Goal: Transaction & Acquisition: Purchase product/service

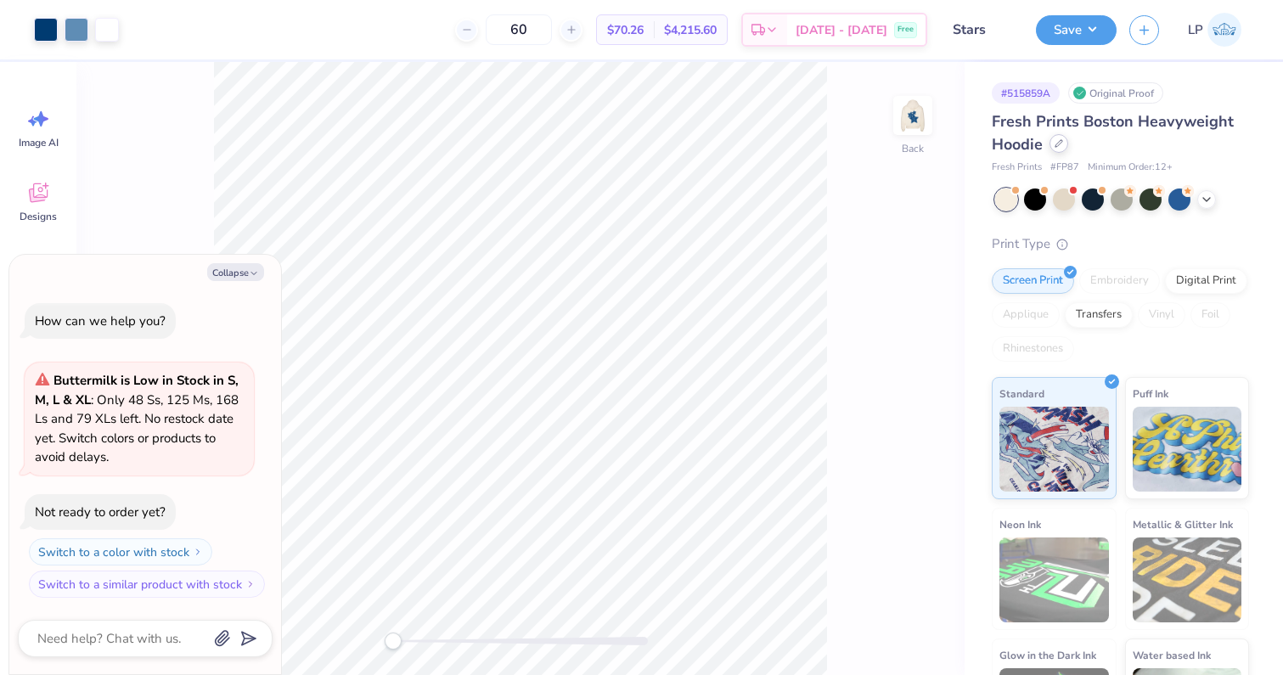
click at [1058, 148] on div at bounding box center [1059, 143] width 19 height 19
type textarea "x"
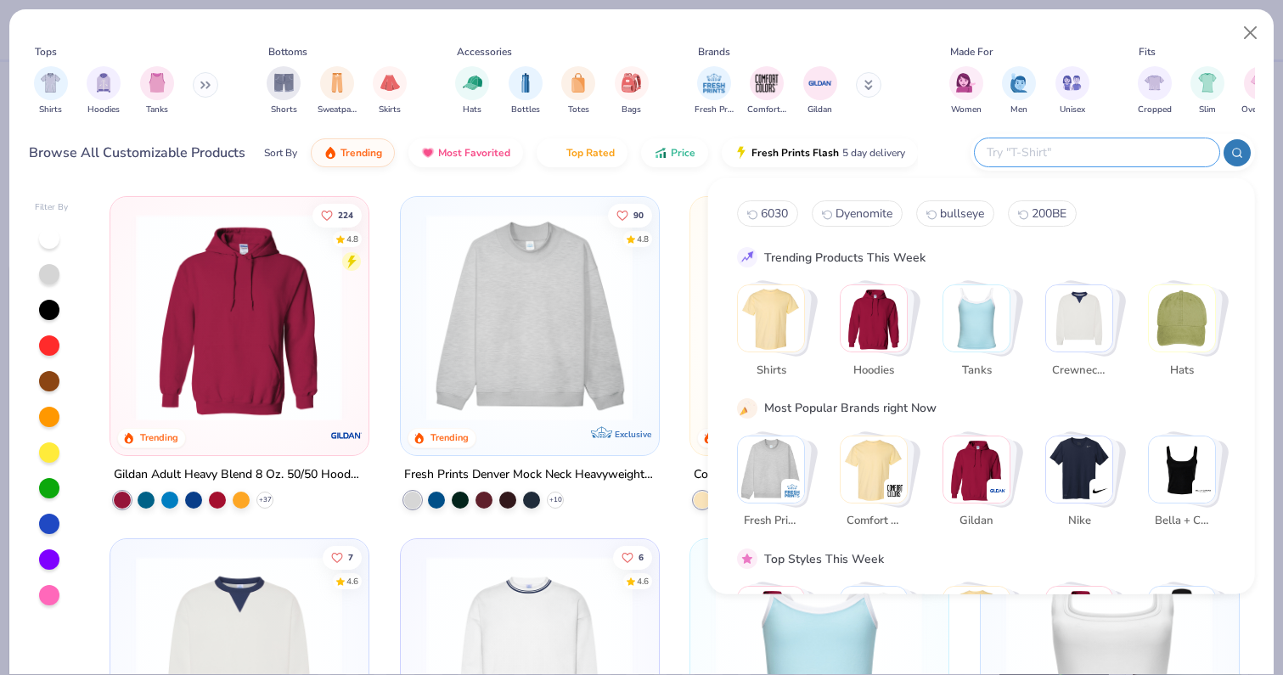
click at [1090, 154] on input "text" at bounding box center [1096, 153] width 223 height 20
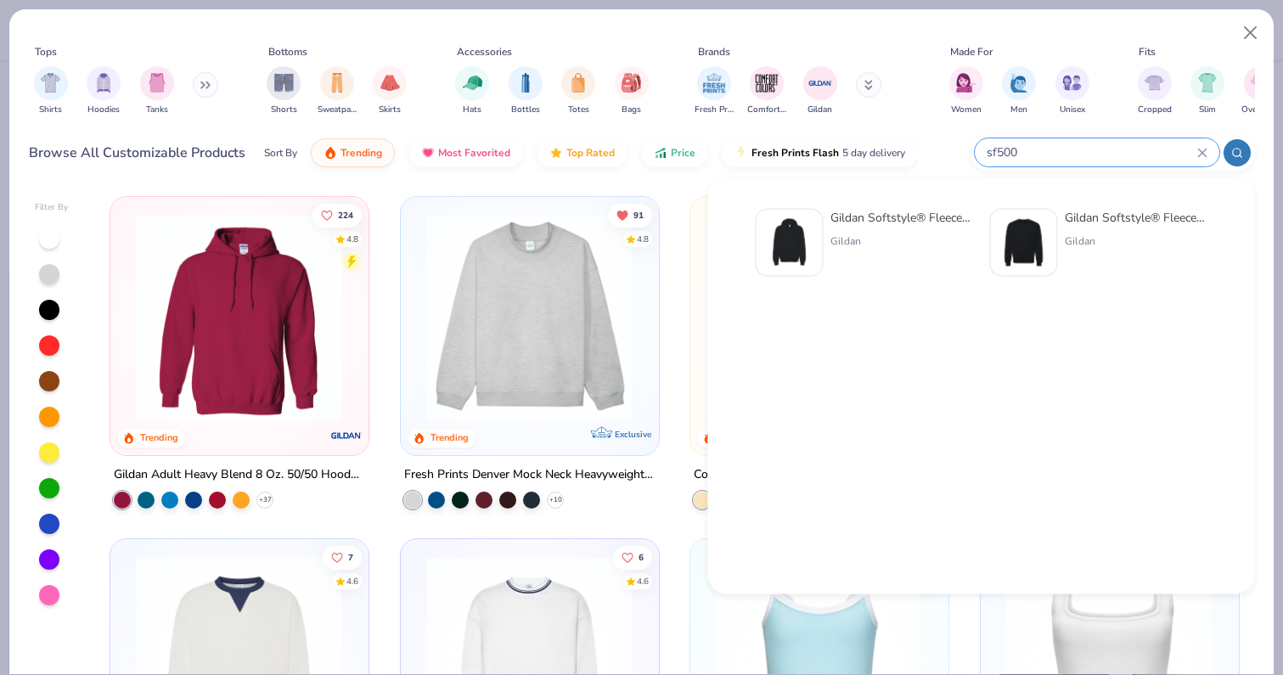
type input "sf500"
click at [917, 221] on div "Gildan Softstyle® Fleece Pullover Hooded Sweatshirt" at bounding box center [902, 218] width 143 height 18
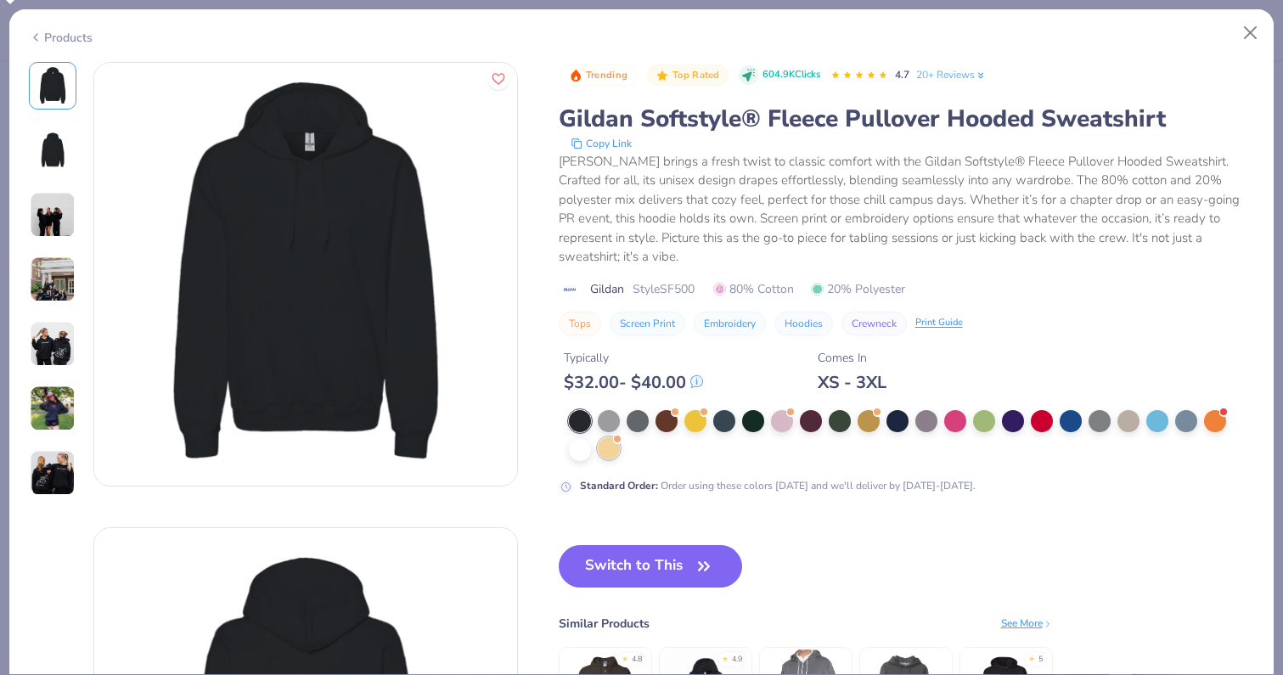
click at [606, 457] on div at bounding box center [609, 448] width 22 height 22
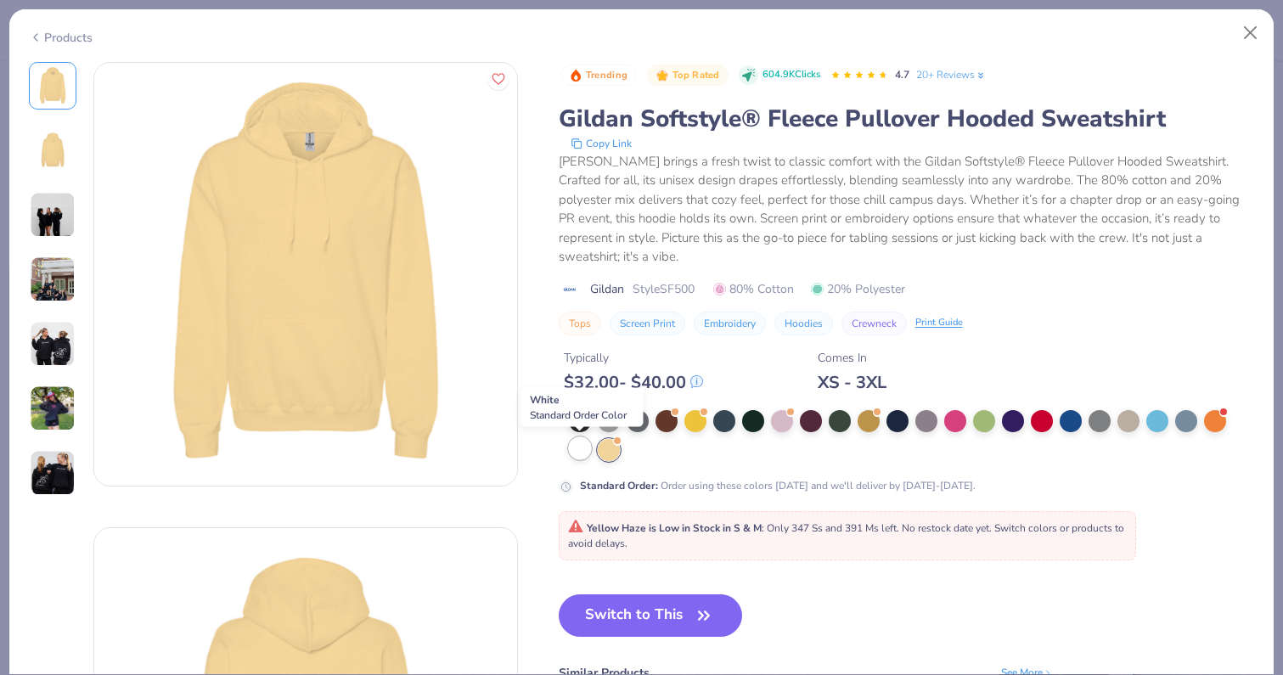
click at [579, 457] on div at bounding box center [580, 448] width 22 height 22
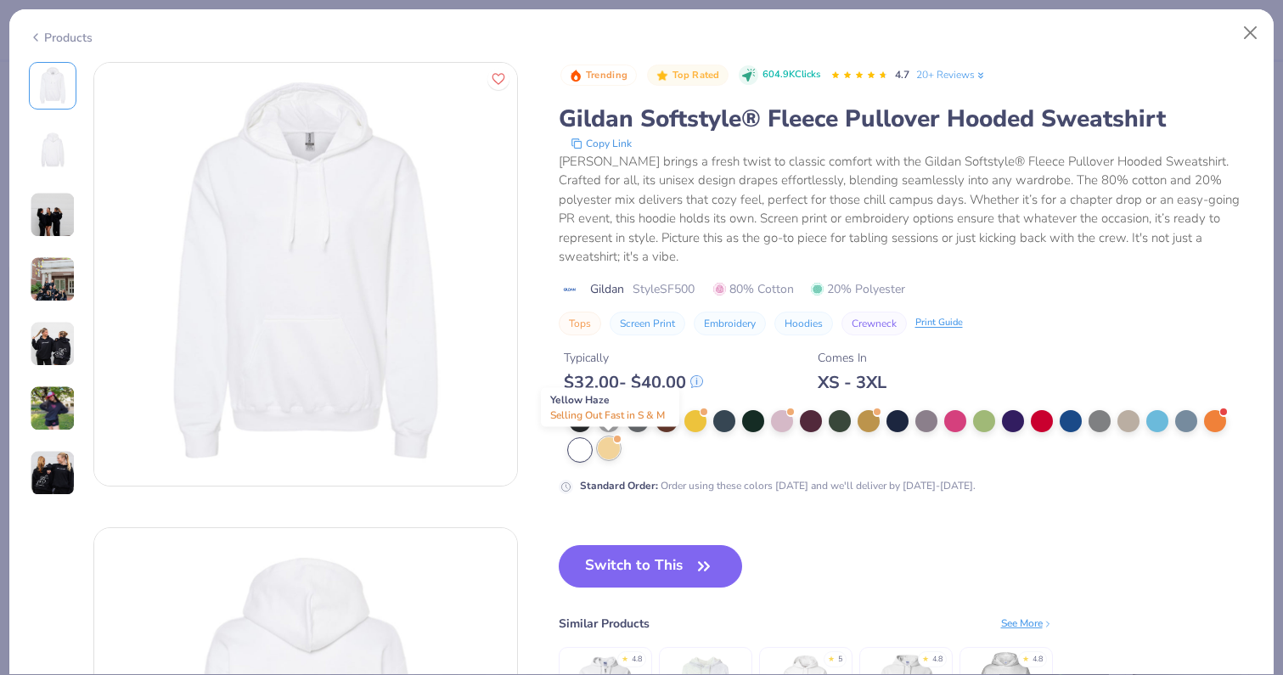
click at [609, 437] on div at bounding box center [609, 448] width 22 height 22
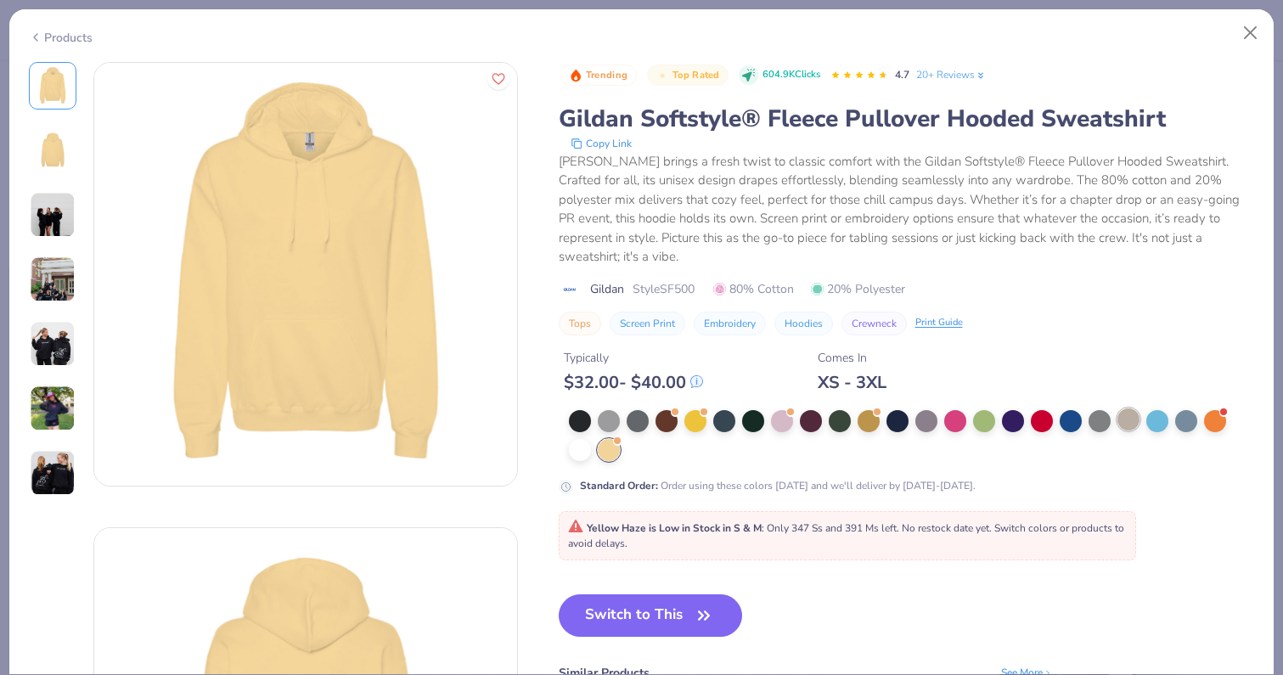
click at [1138, 417] on div at bounding box center [1129, 419] width 22 height 22
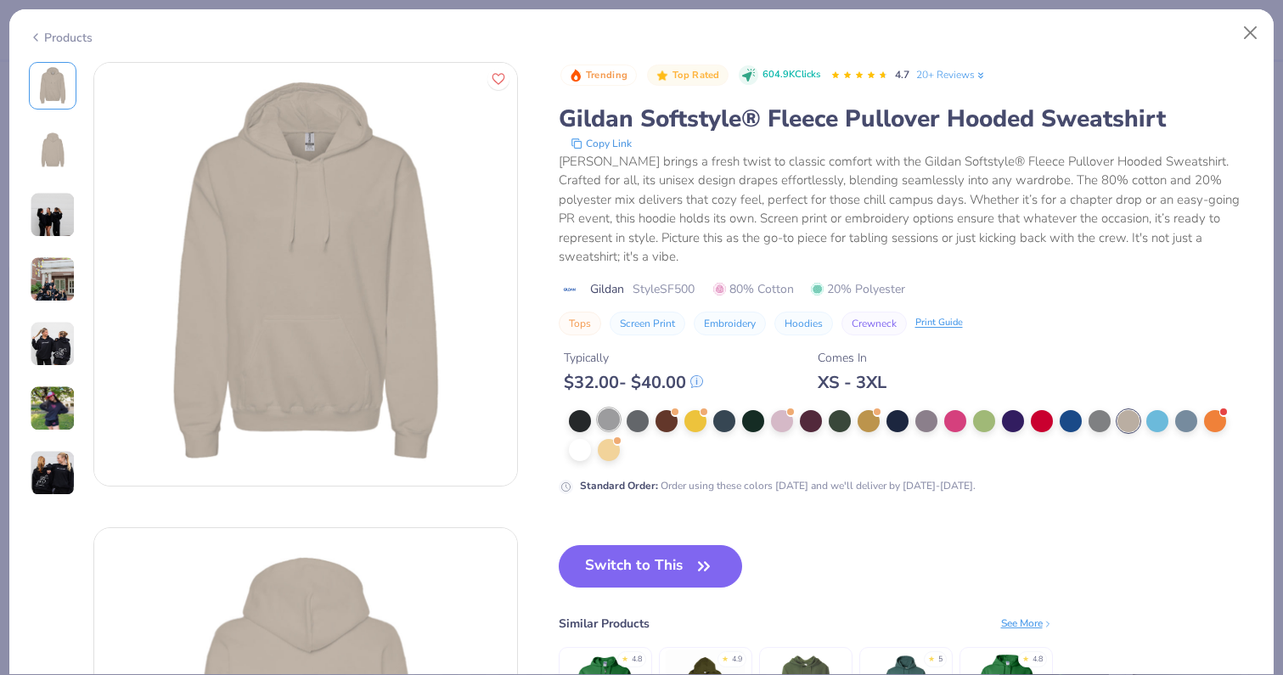
click at [601, 414] on div at bounding box center [609, 419] width 22 height 22
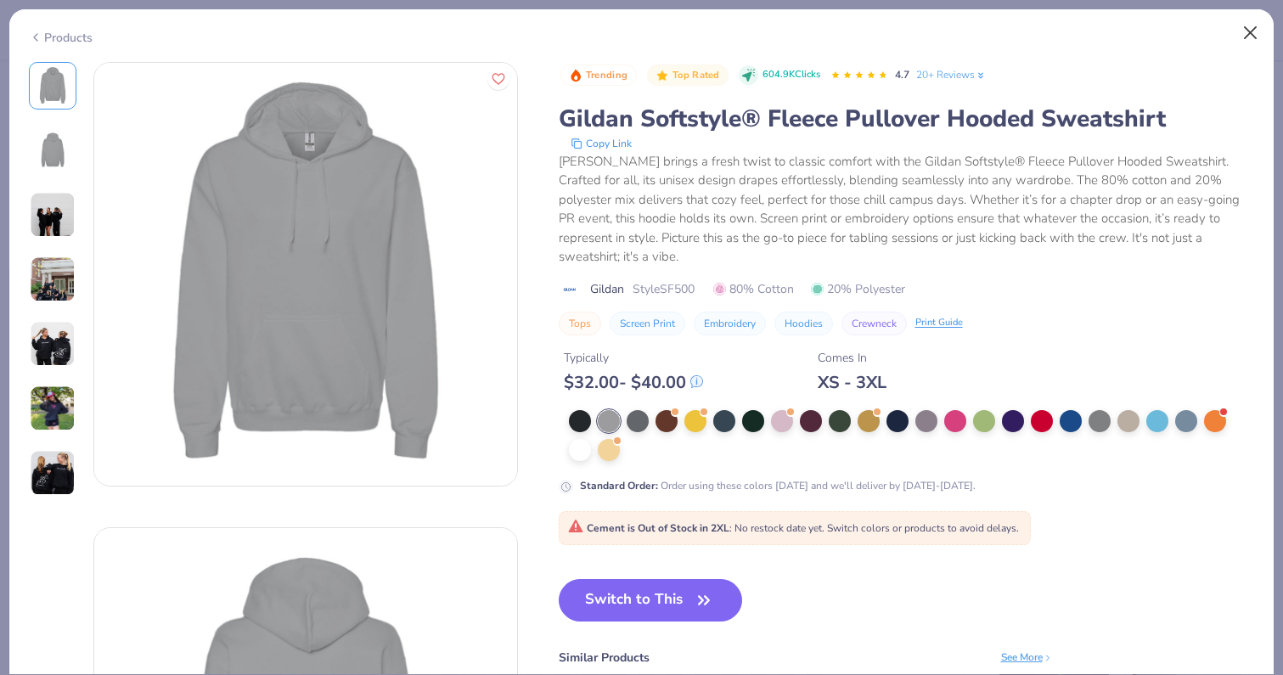
click at [1250, 29] on button "Close" at bounding box center [1251, 33] width 32 height 32
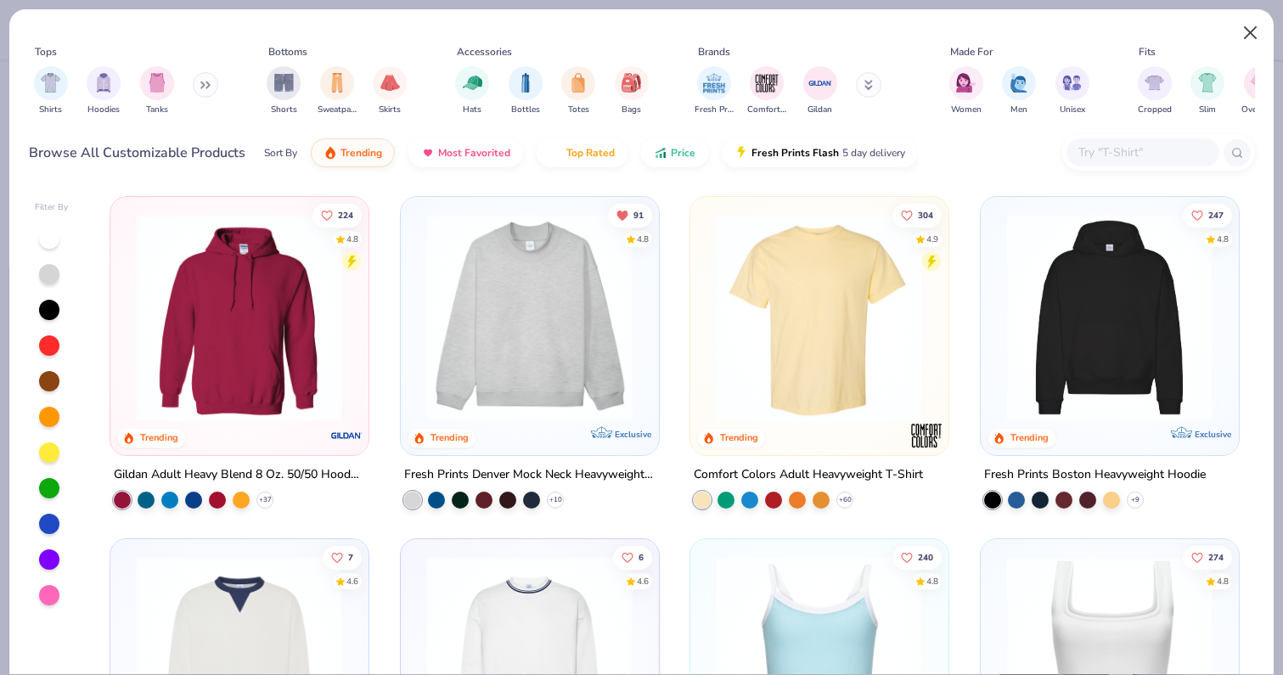
click at [1250, 27] on button "Close" at bounding box center [1251, 33] width 32 height 32
type textarea "x"
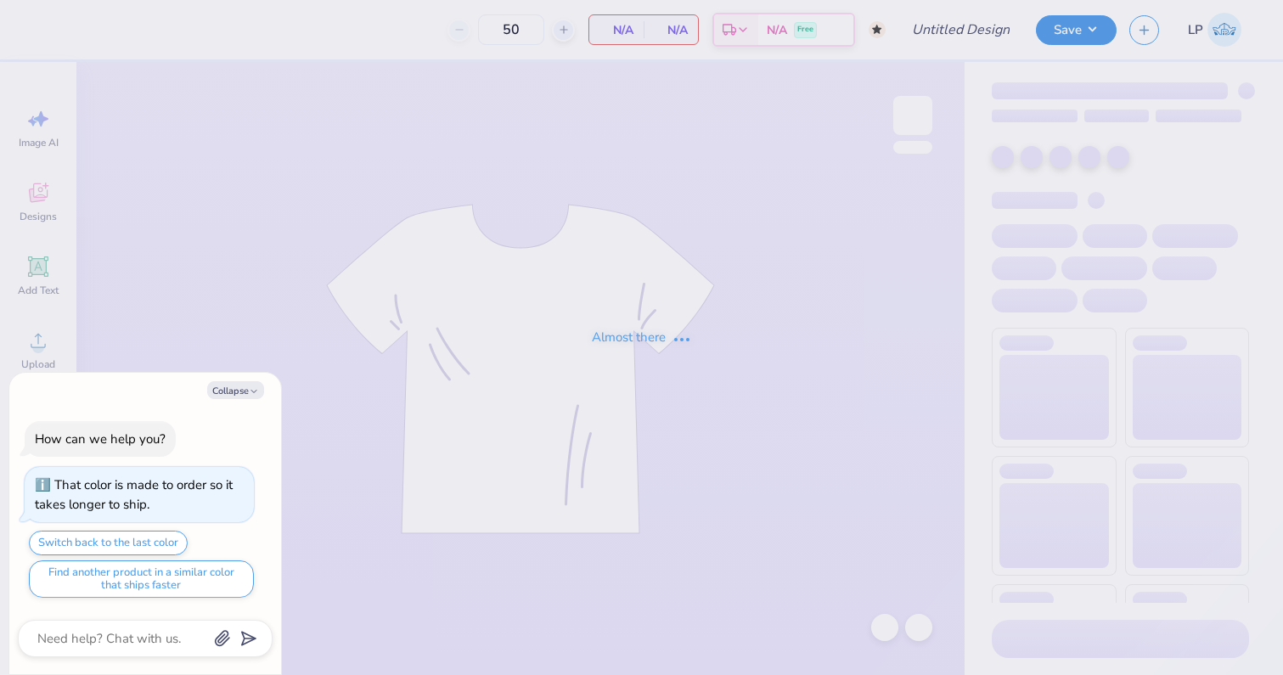
type textarea "x"
type input "Stars shorts"
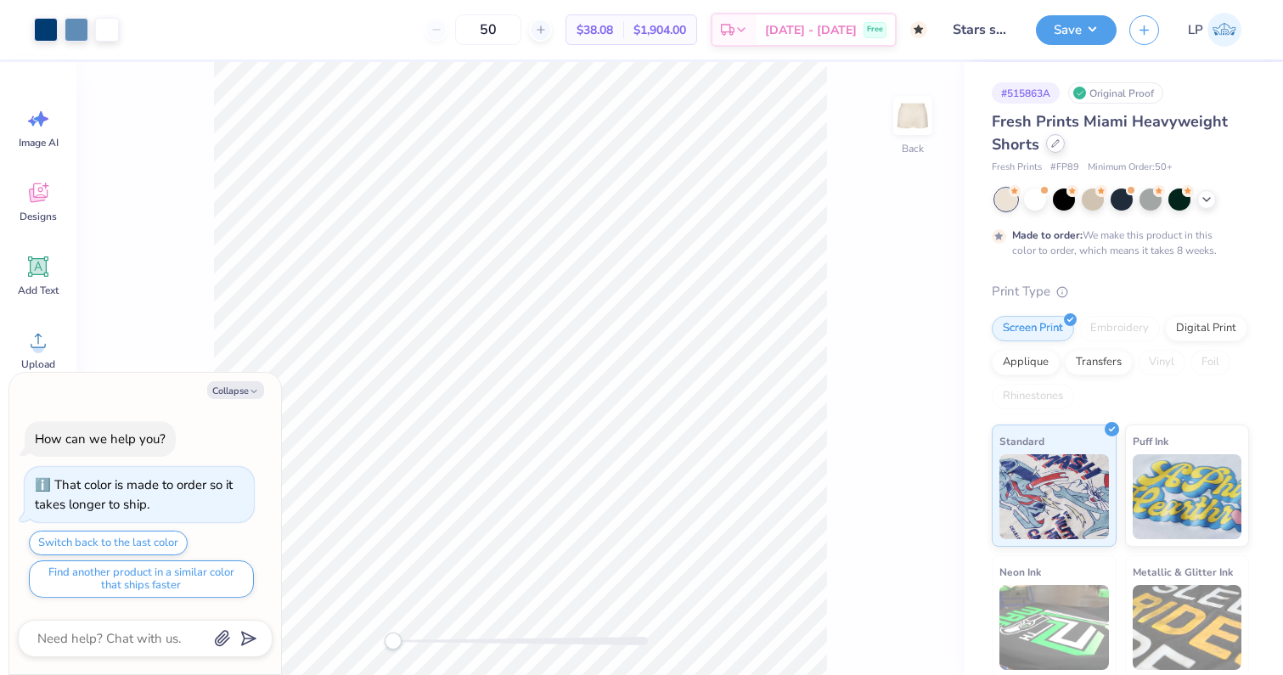
click at [1054, 138] on div at bounding box center [1055, 143] width 19 height 19
type textarea "x"
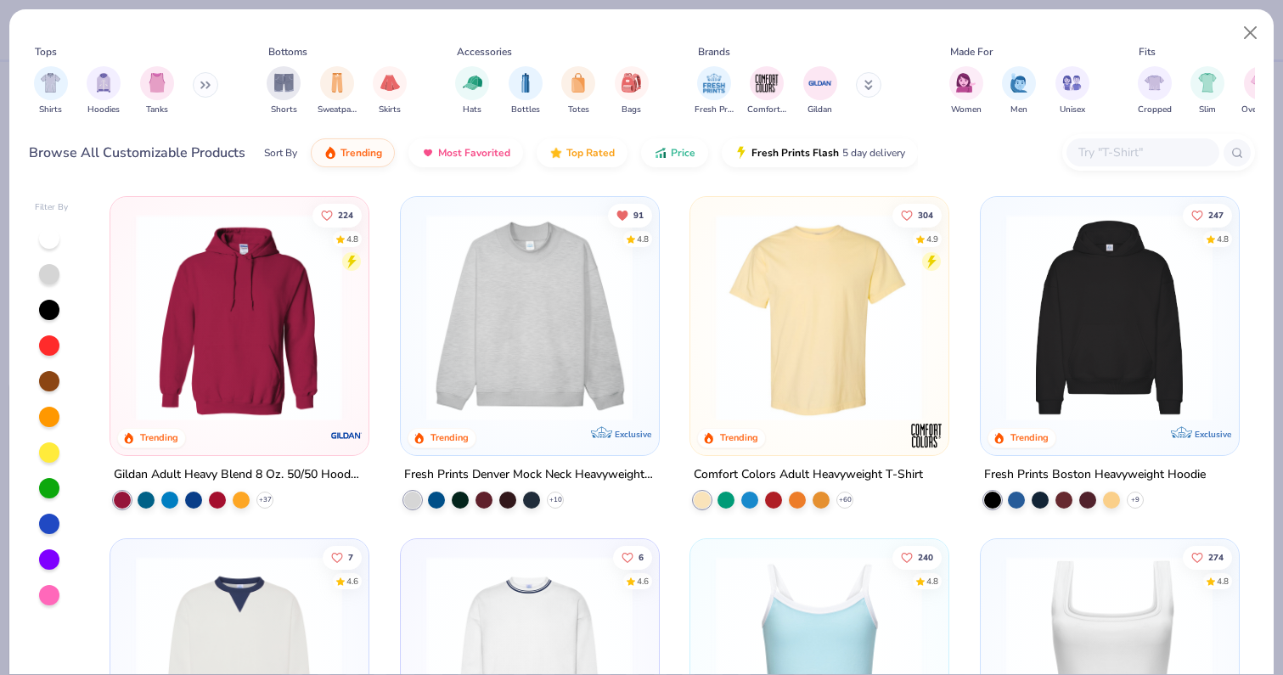
click at [1113, 155] on input "text" at bounding box center [1142, 153] width 131 height 20
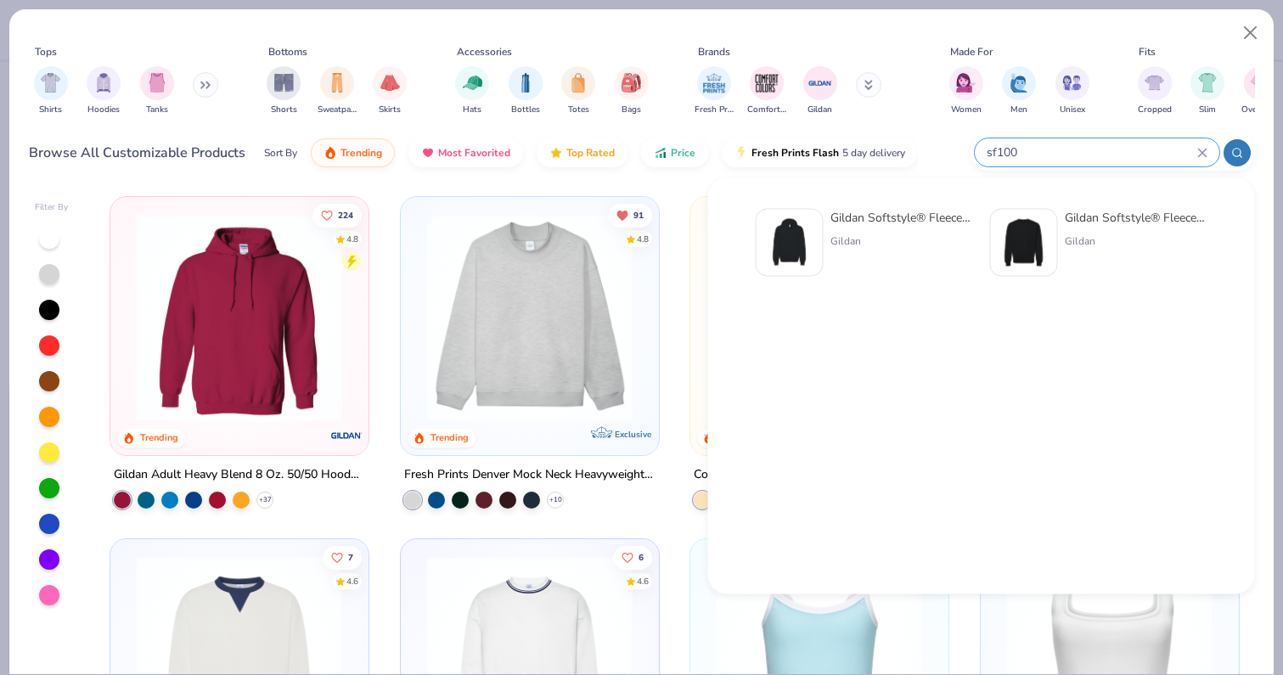
type input "sf100"
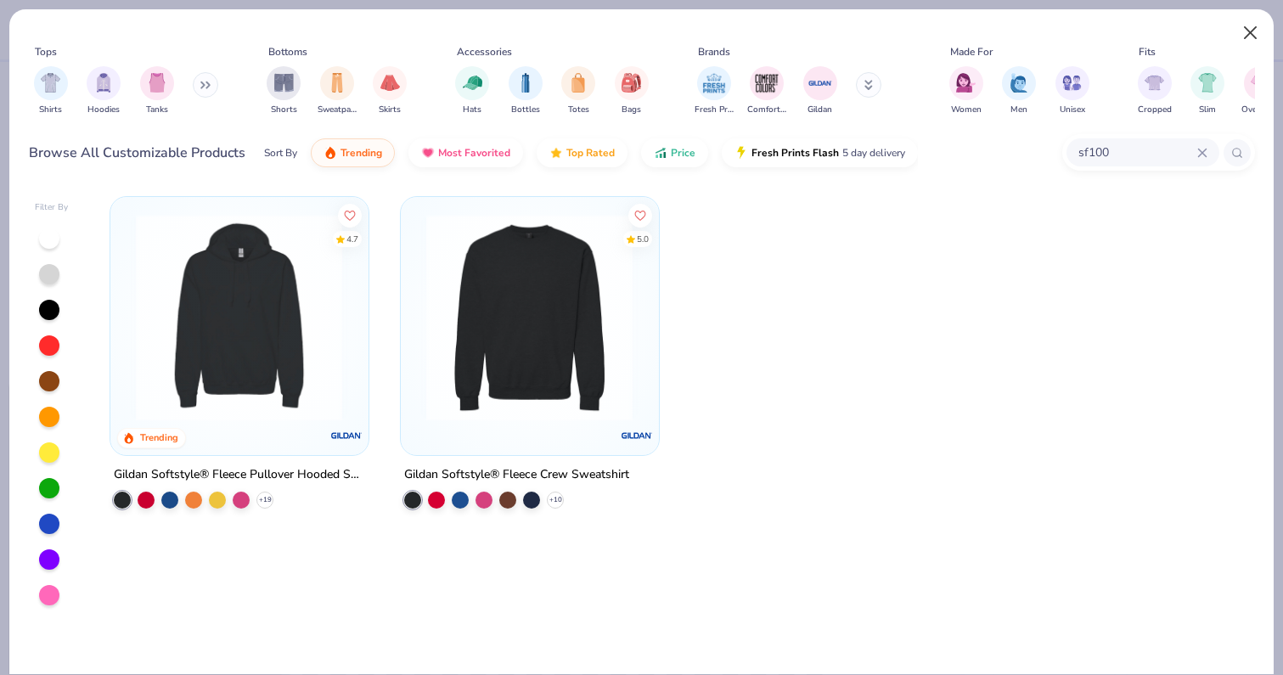
click at [1253, 38] on button "Close" at bounding box center [1251, 33] width 32 height 32
type textarea "x"
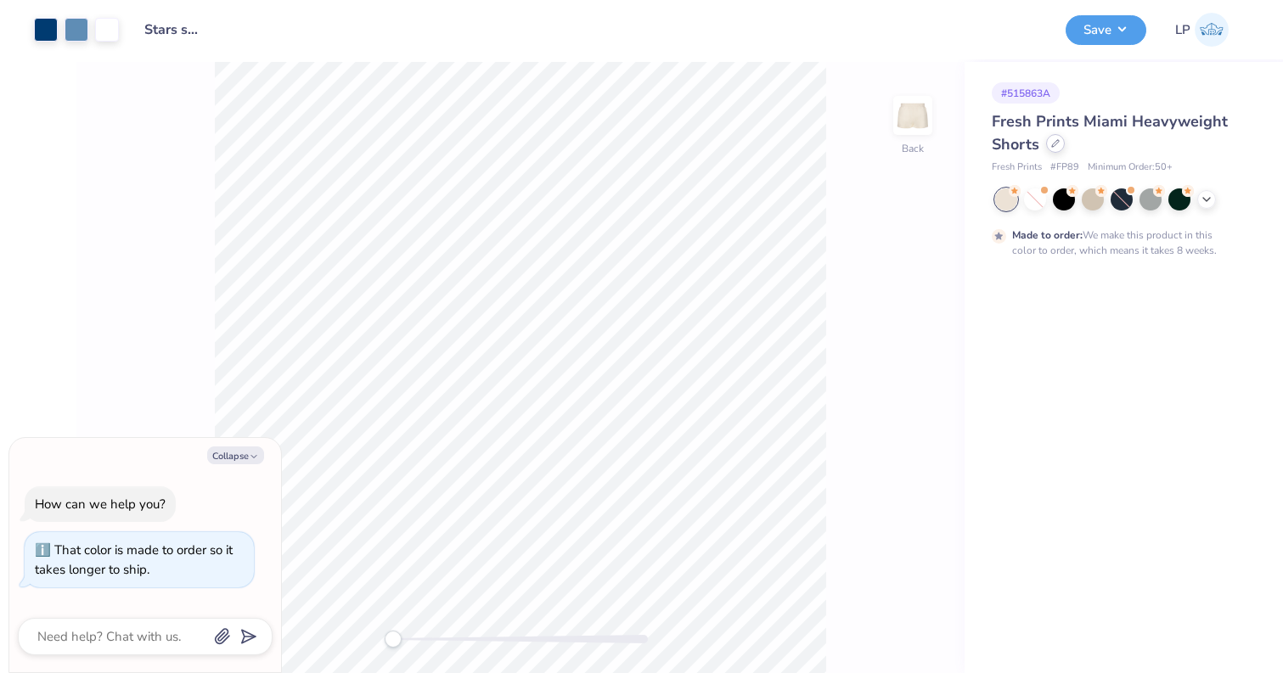
click at [1054, 147] on icon at bounding box center [1055, 143] width 8 height 8
type textarea "x"
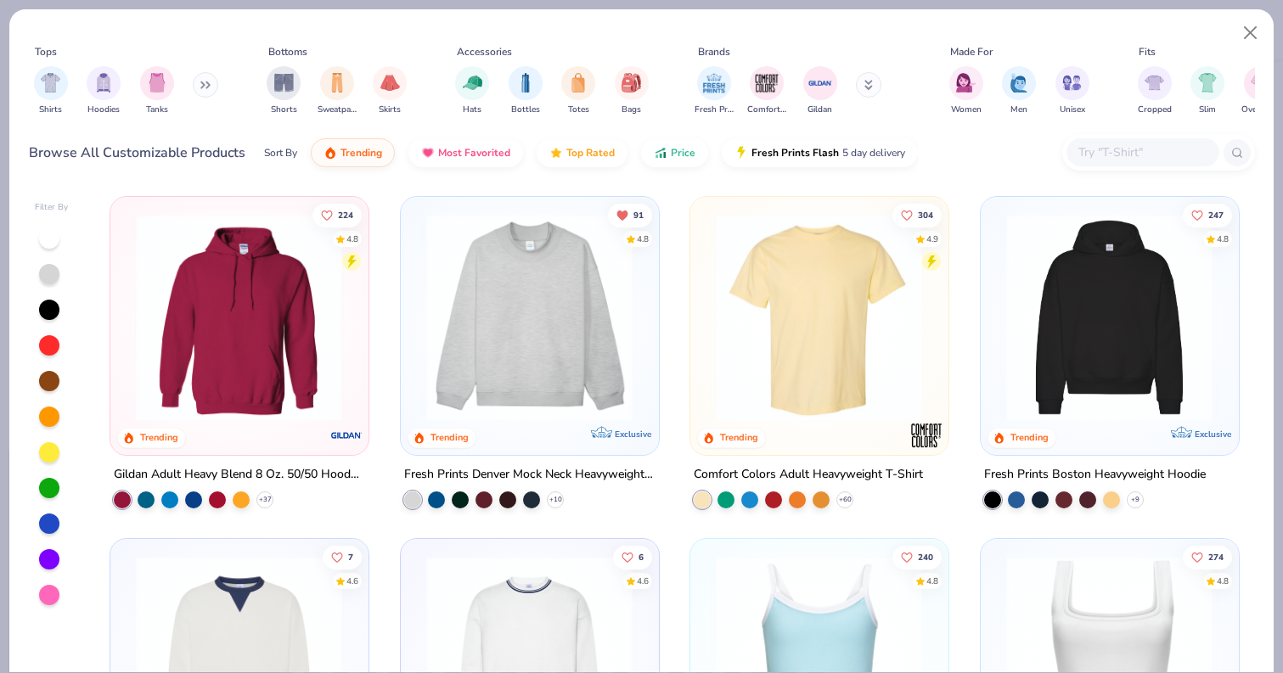
click at [1144, 151] on input "text" at bounding box center [1142, 153] width 131 height 20
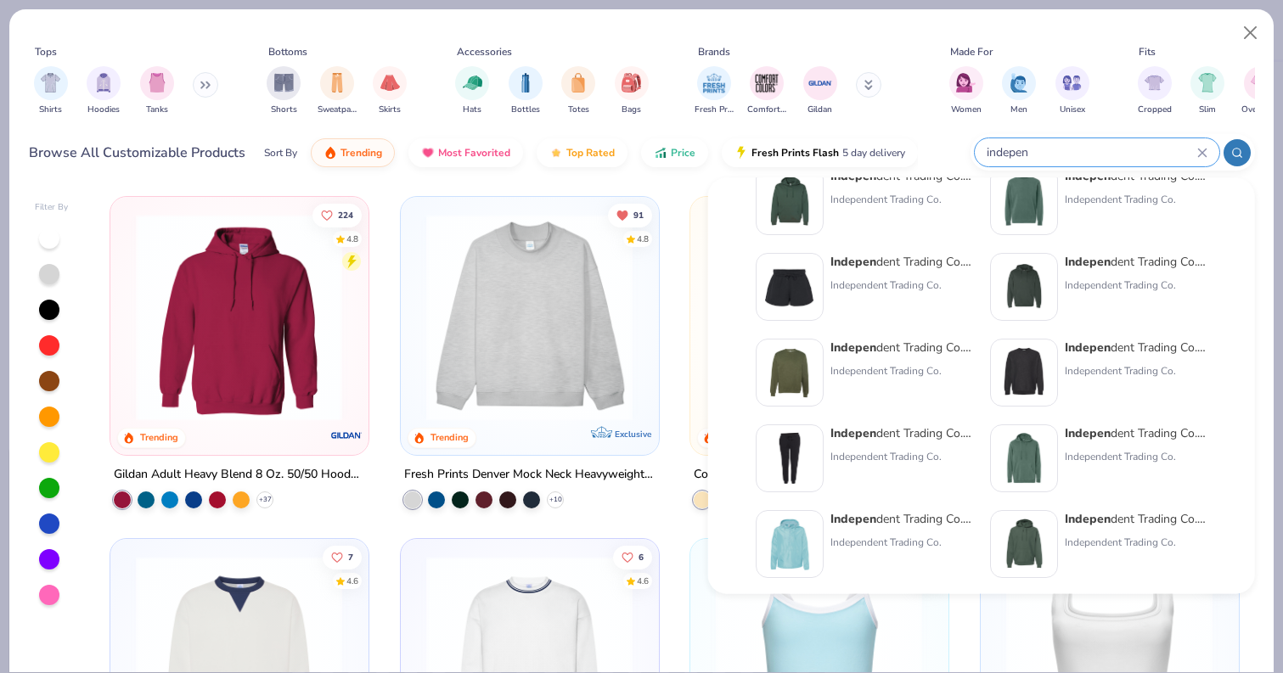
scroll to position [39, 0]
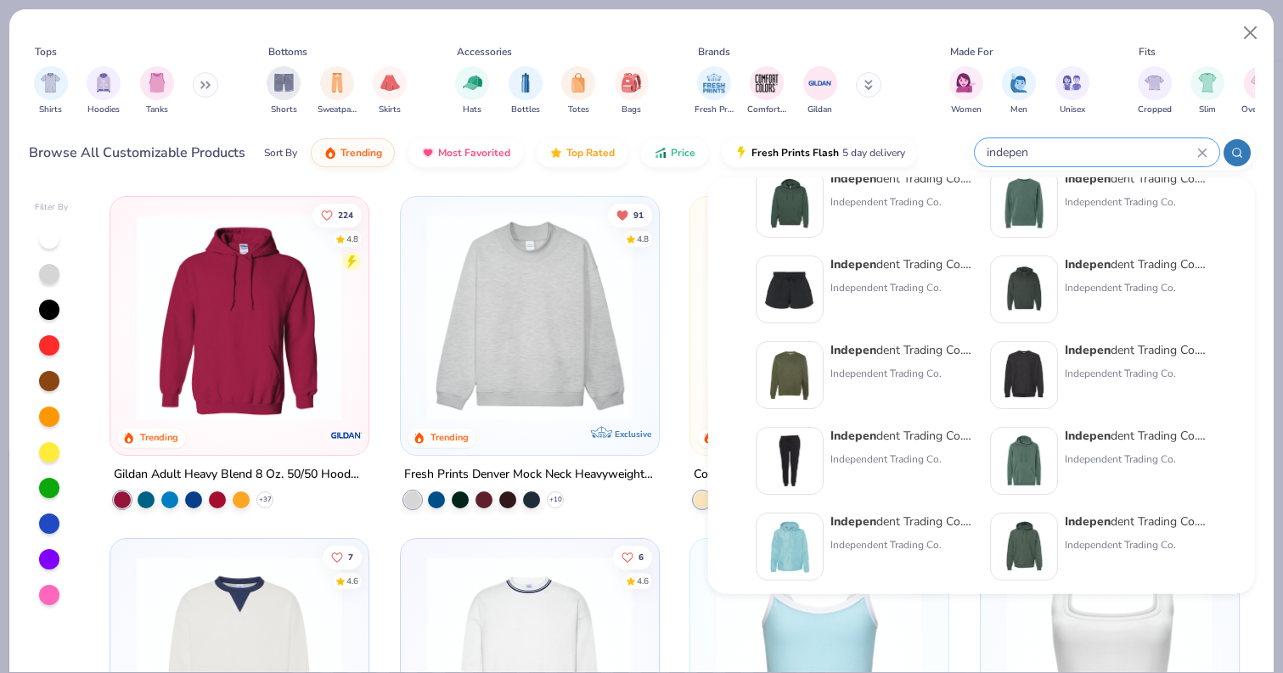
type input "indepen"
click at [910, 262] on div "Indepen dent Trading Co. Women’s Lightweight California Wave Wash Sweatshorts" at bounding box center [902, 265] width 143 height 18
type textarea "x"
